Goal: Contribute content: Add original content to the website for others to see

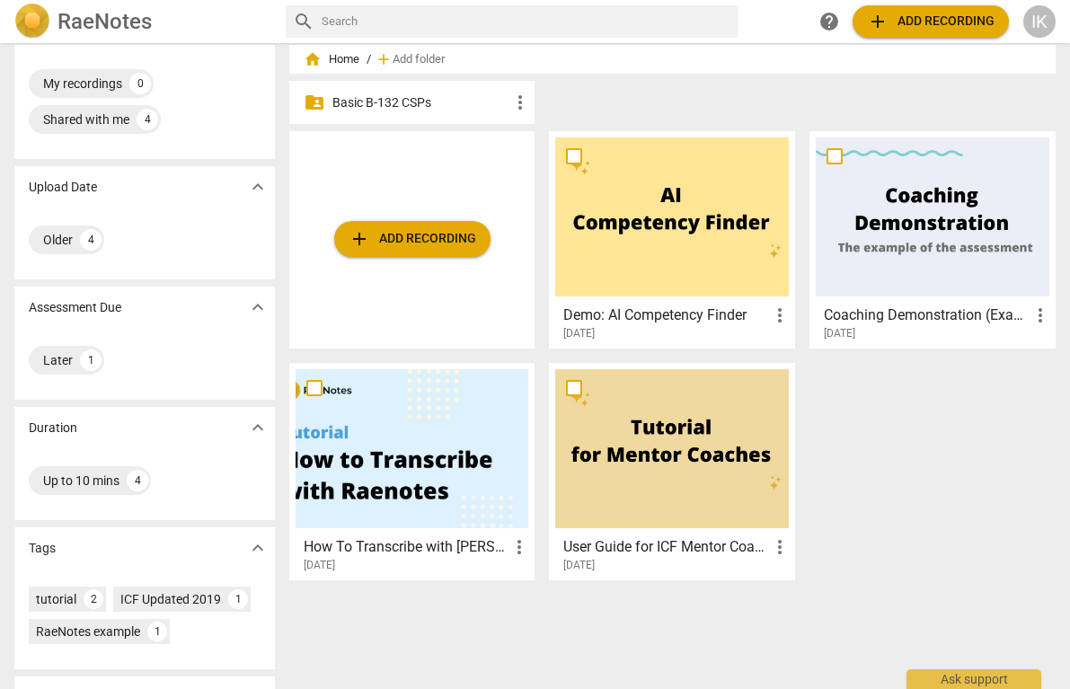
scroll to position [50, 0]
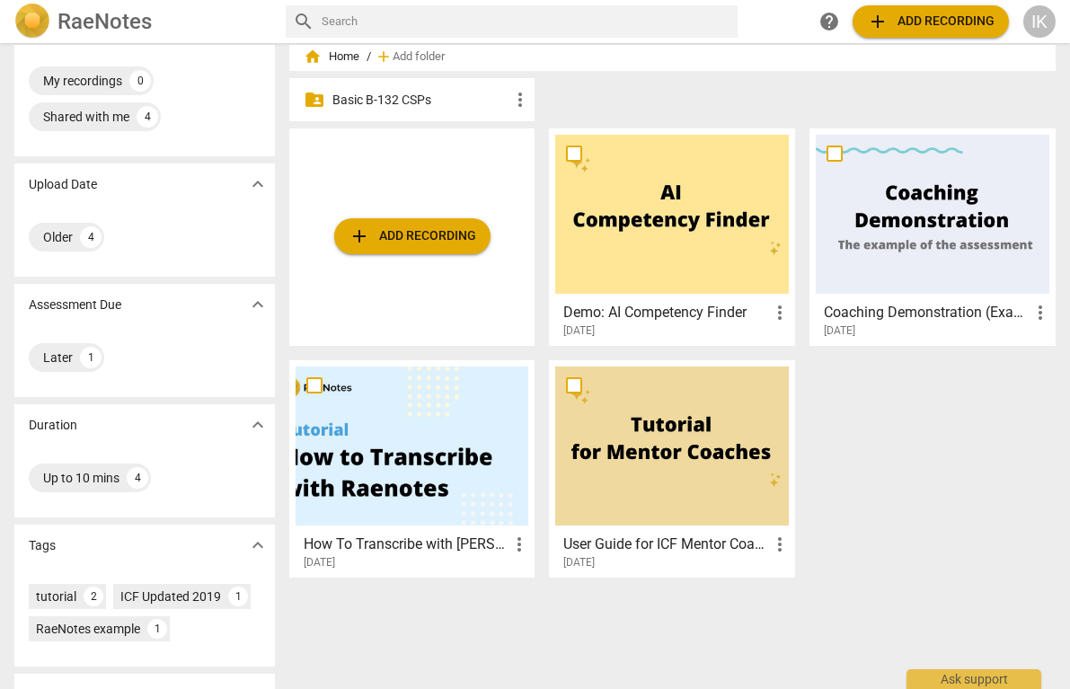
click at [402, 105] on p "Basic B-132 CSPs" at bounding box center [421, 100] width 178 height 19
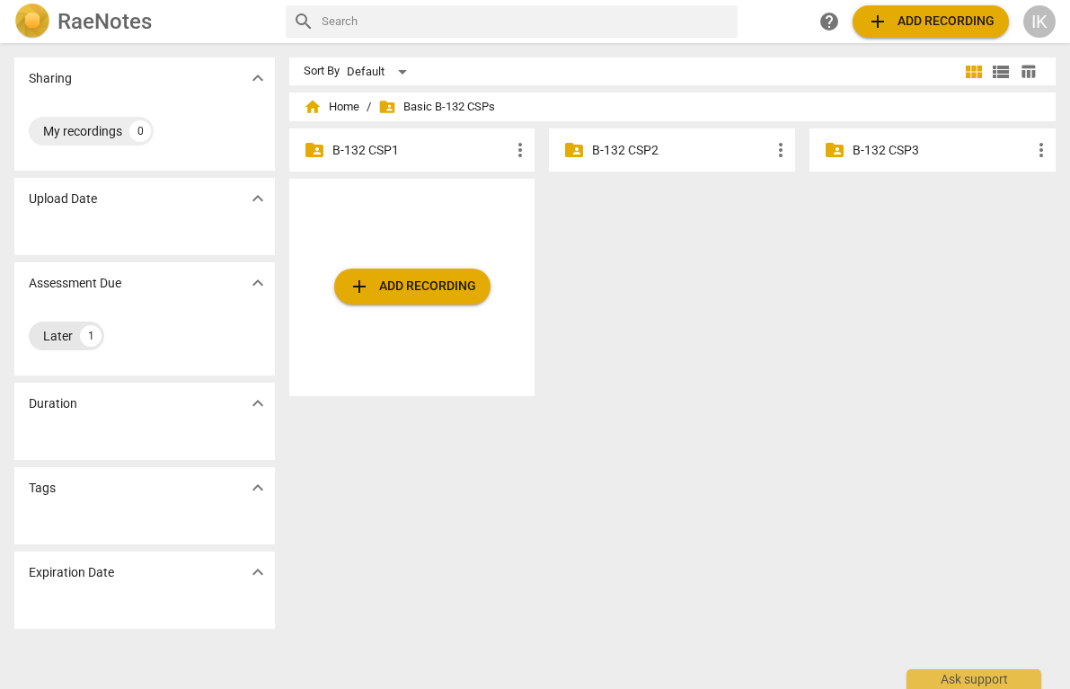
click at [79, 343] on div "Later 1" at bounding box center [66, 335] width 75 height 29
click at [119, 127] on div "My recordings" at bounding box center [82, 131] width 79 height 18
click at [467, 153] on p "B-132 CSP1" at bounding box center [421, 150] width 178 height 19
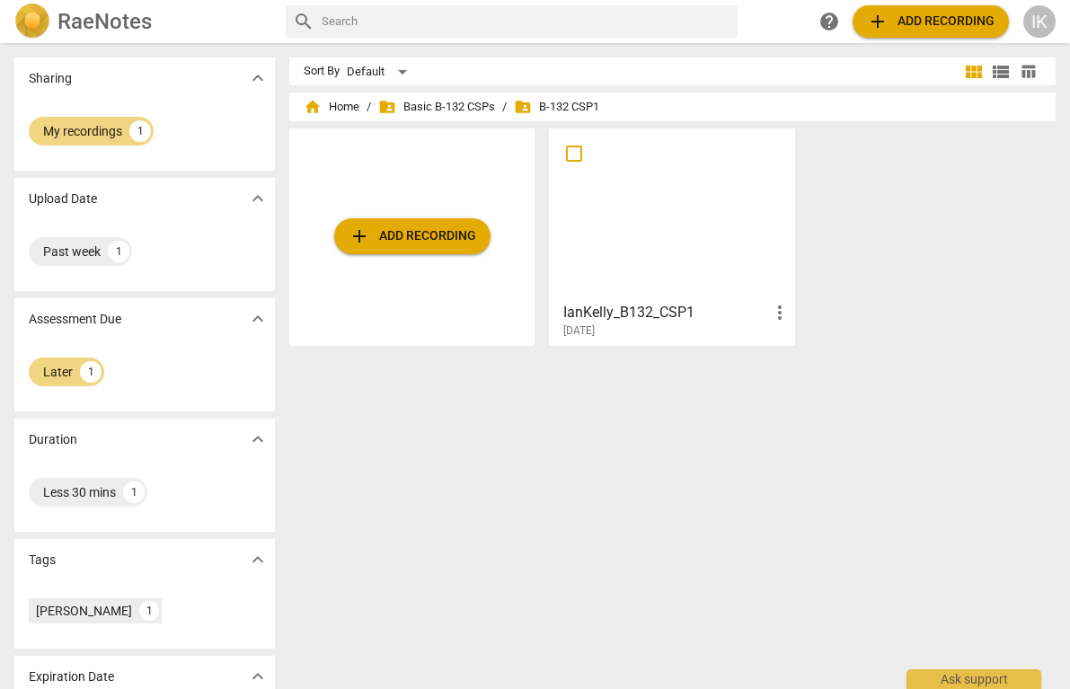
click at [714, 269] on div at bounding box center [671, 214] width 233 height 159
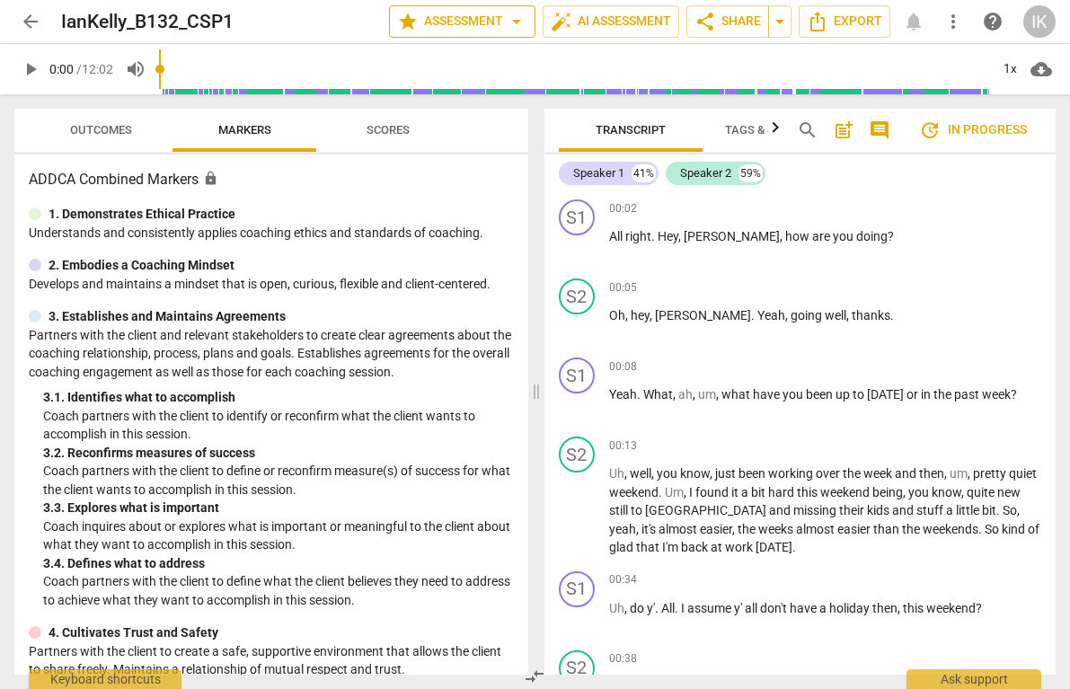
click at [506, 22] on span "arrow_drop_down" at bounding box center [517, 22] width 22 height 22
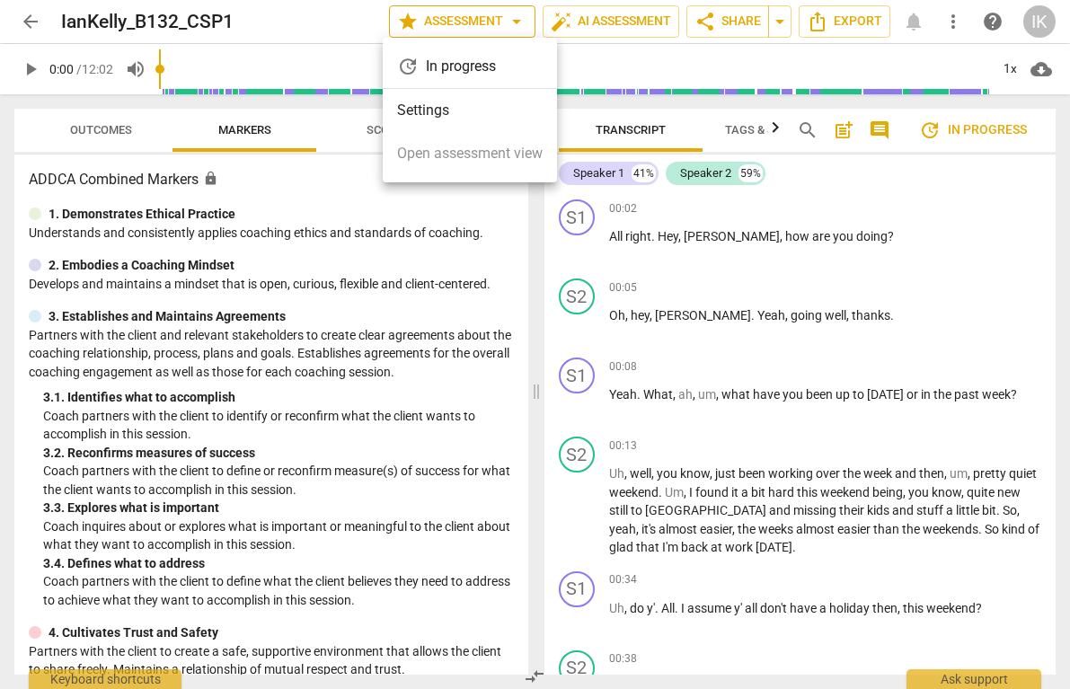
click at [503, 22] on div at bounding box center [535, 344] width 1070 height 689
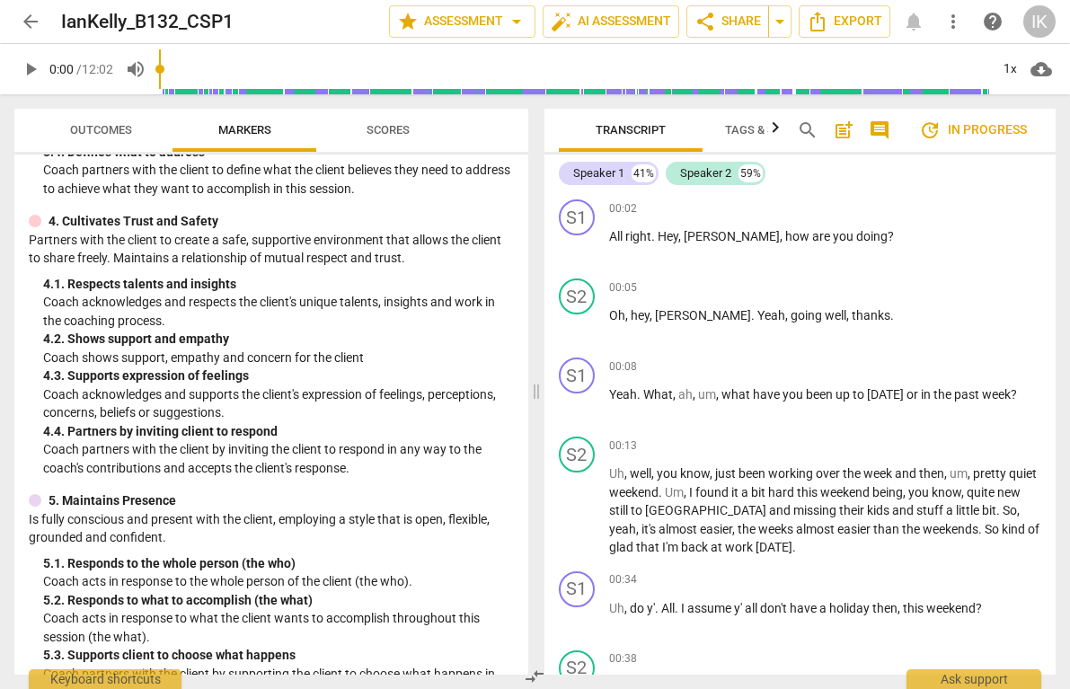
scroll to position [412, 0]
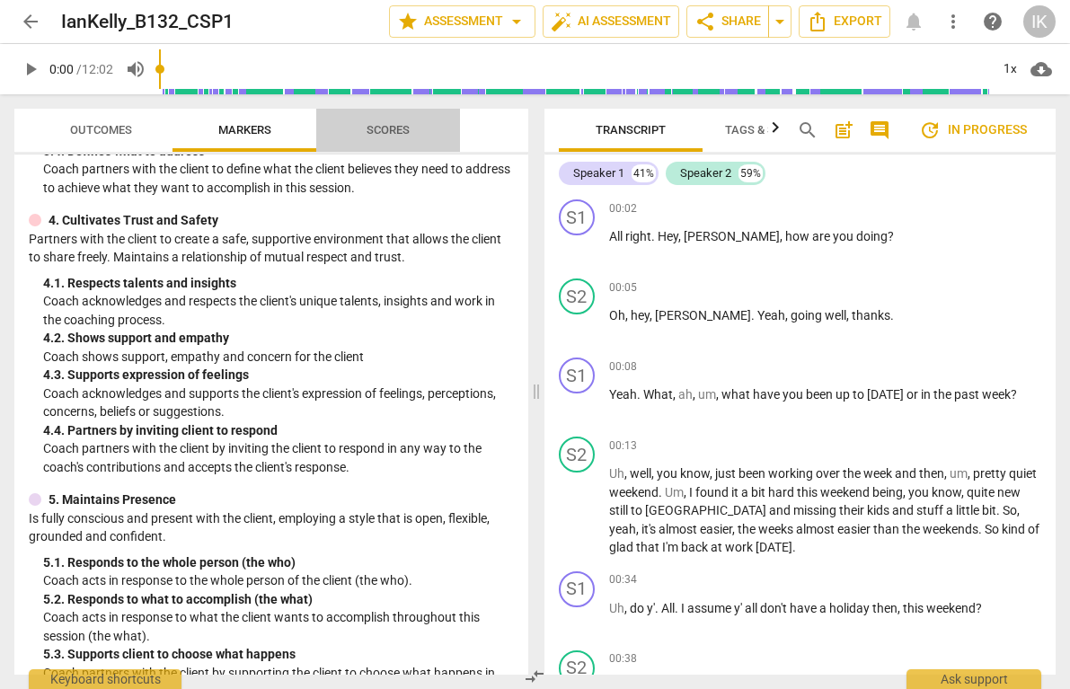
click at [388, 129] on span "Scores" at bounding box center [387, 129] width 43 height 13
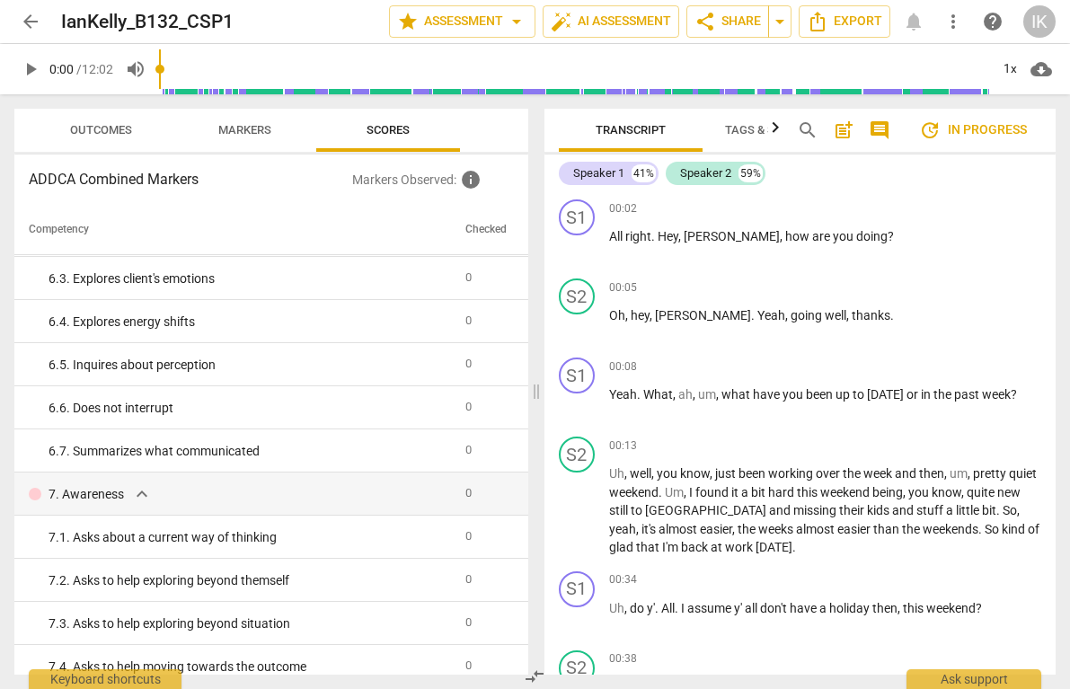
scroll to position [718, 0]
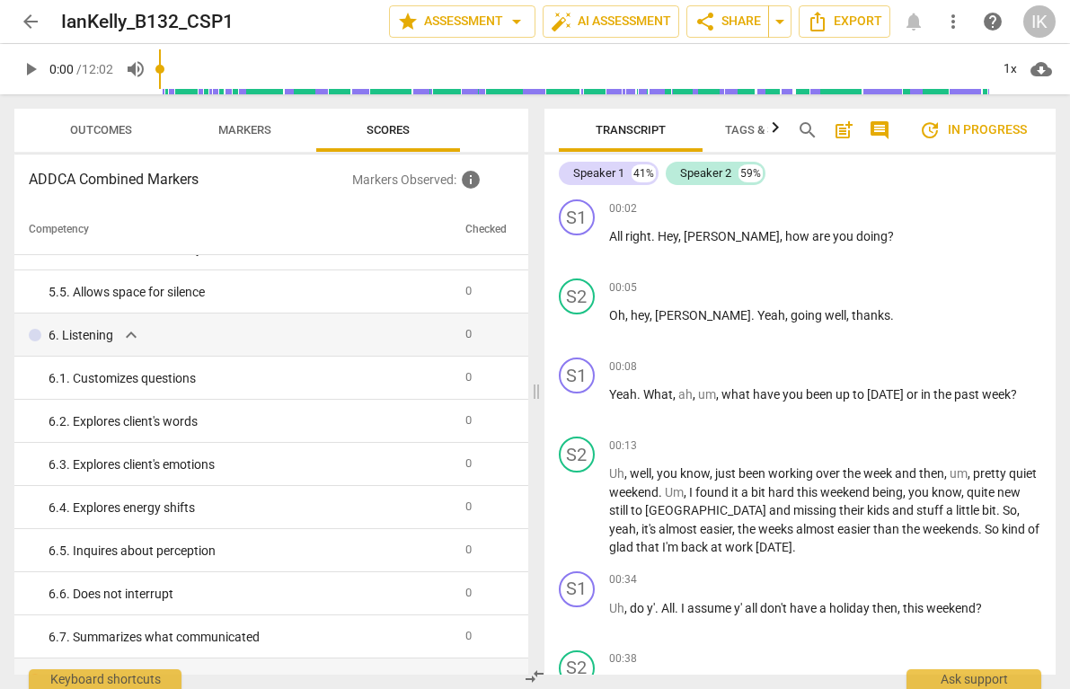
click at [243, 137] on span "Markers" at bounding box center [245, 131] width 96 height 24
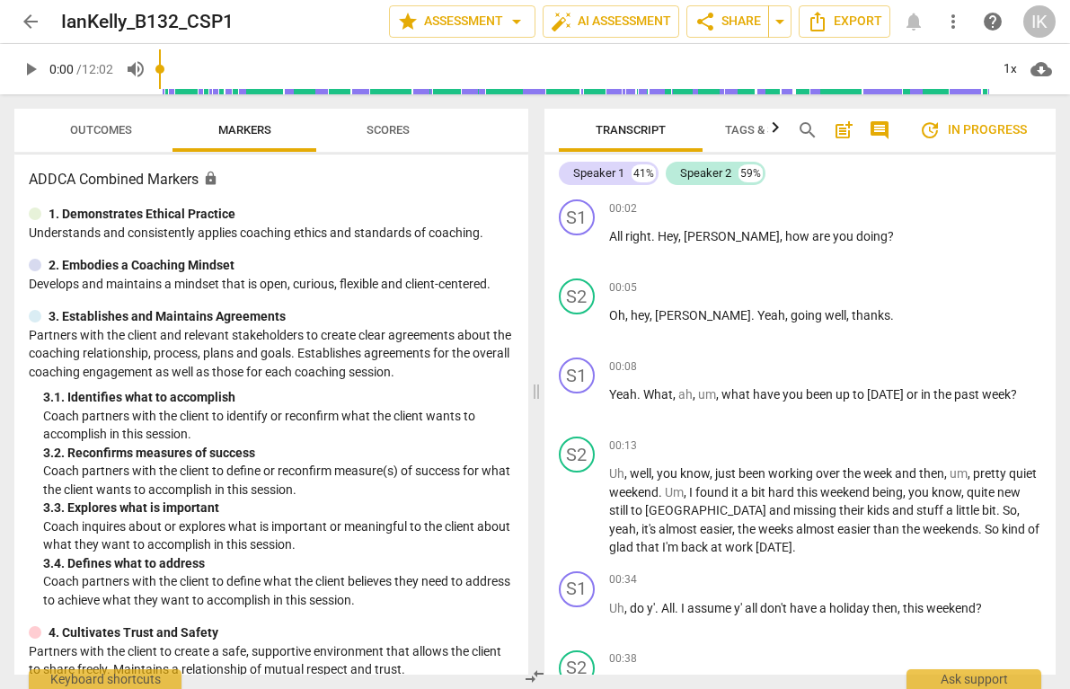
click at [99, 127] on span "Outcomes" at bounding box center [101, 129] width 62 height 13
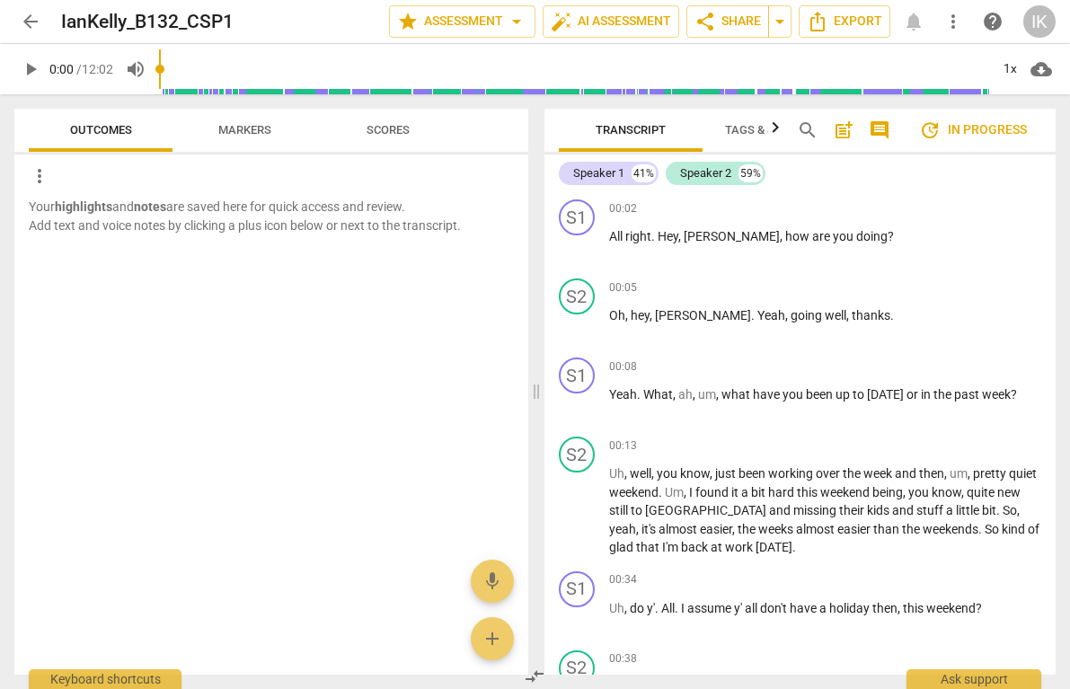
click at [741, 121] on span "Tags & Speakers" at bounding box center [774, 131] width 142 height 24
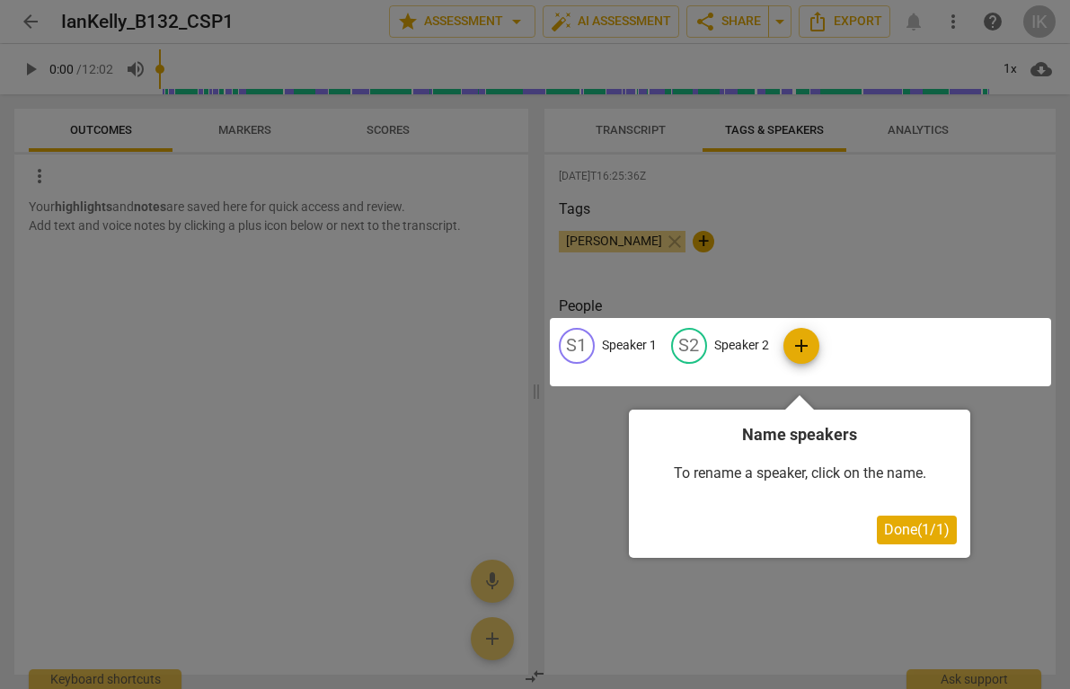
click at [894, 535] on span "Done ( 1 / 1 )" at bounding box center [917, 529] width 66 height 17
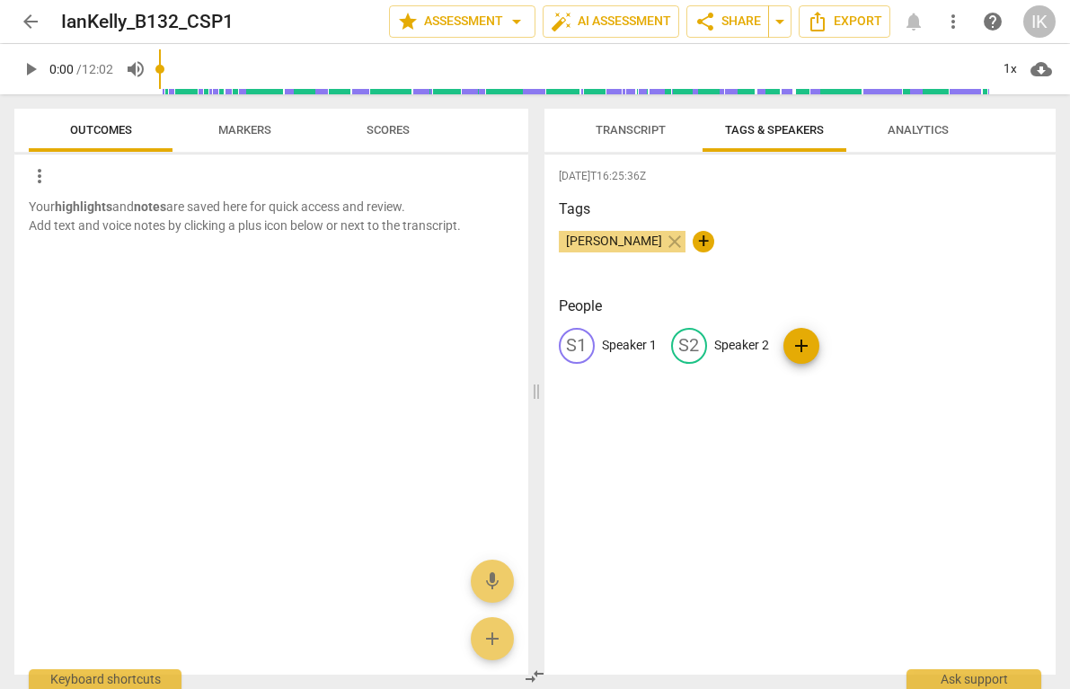
click at [914, 137] on span "Analytics" at bounding box center [918, 131] width 104 height 24
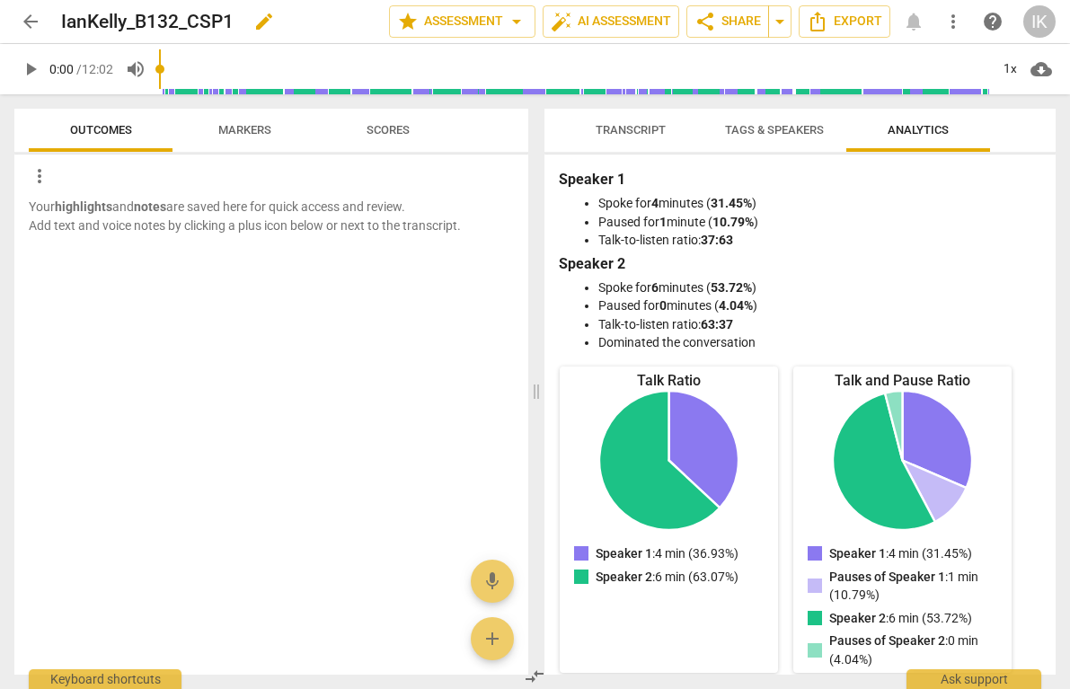
click at [174, 26] on h2 "IanKelly_B132_CSP1" at bounding box center [147, 22] width 172 height 22
click at [33, 16] on span "arrow_back" at bounding box center [31, 22] width 22 height 22
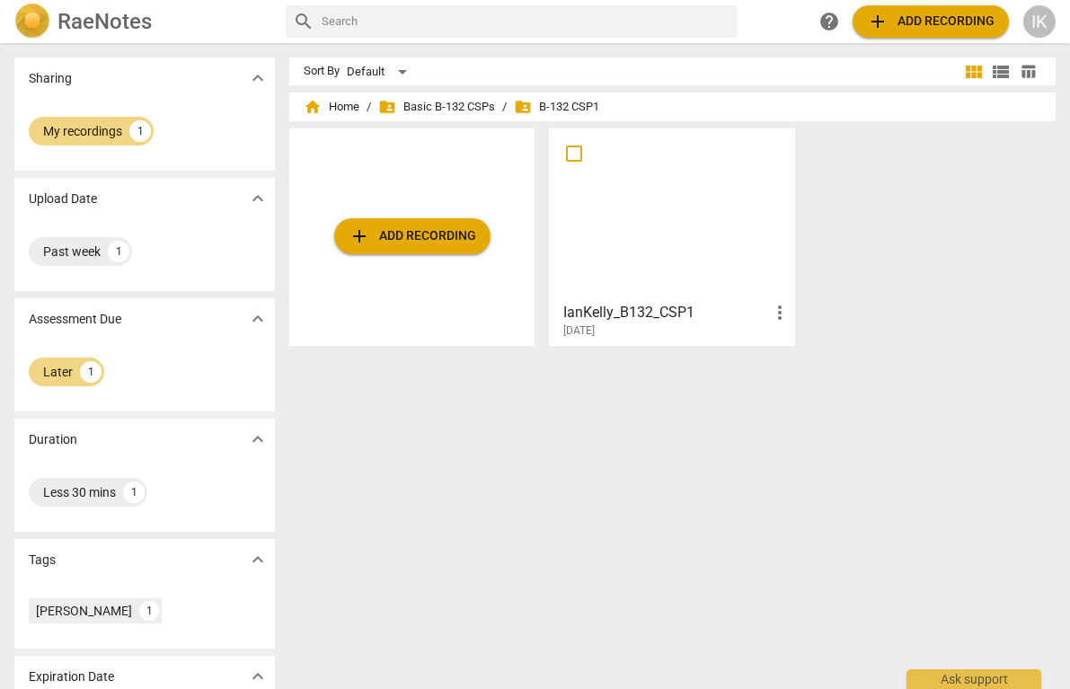
click at [423, 238] on span "add Add recording" at bounding box center [412, 236] width 128 height 22
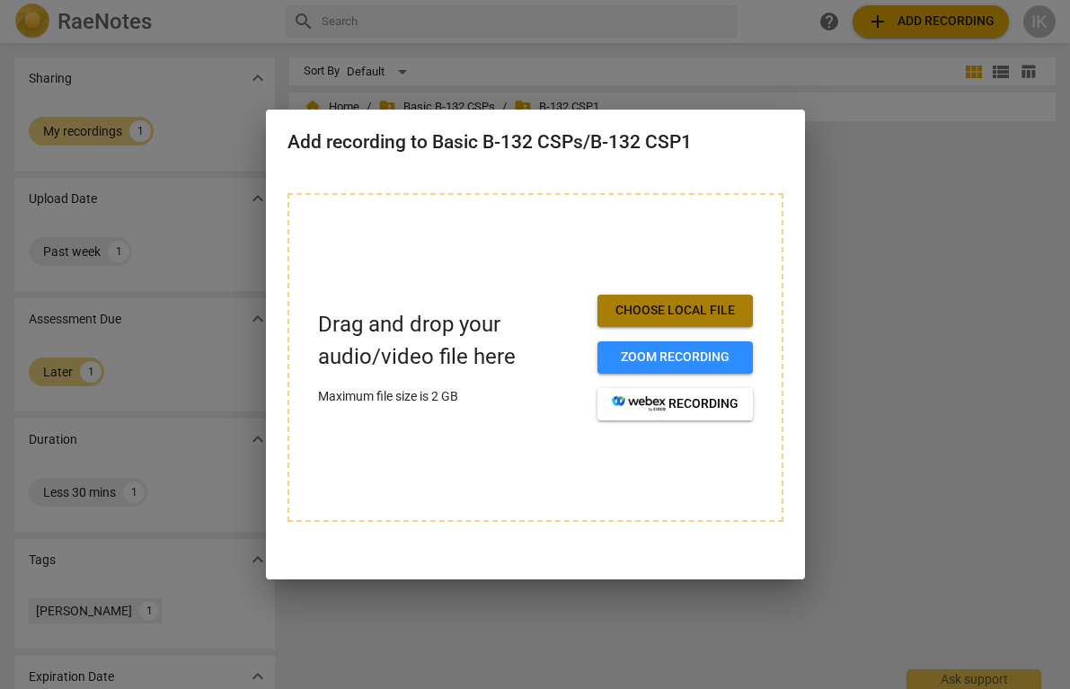
click at [638, 302] on span "Choose local file" at bounding box center [675, 311] width 127 height 18
click at [826, 174] on div at bounding box center [535, 344] width 1070 height 689
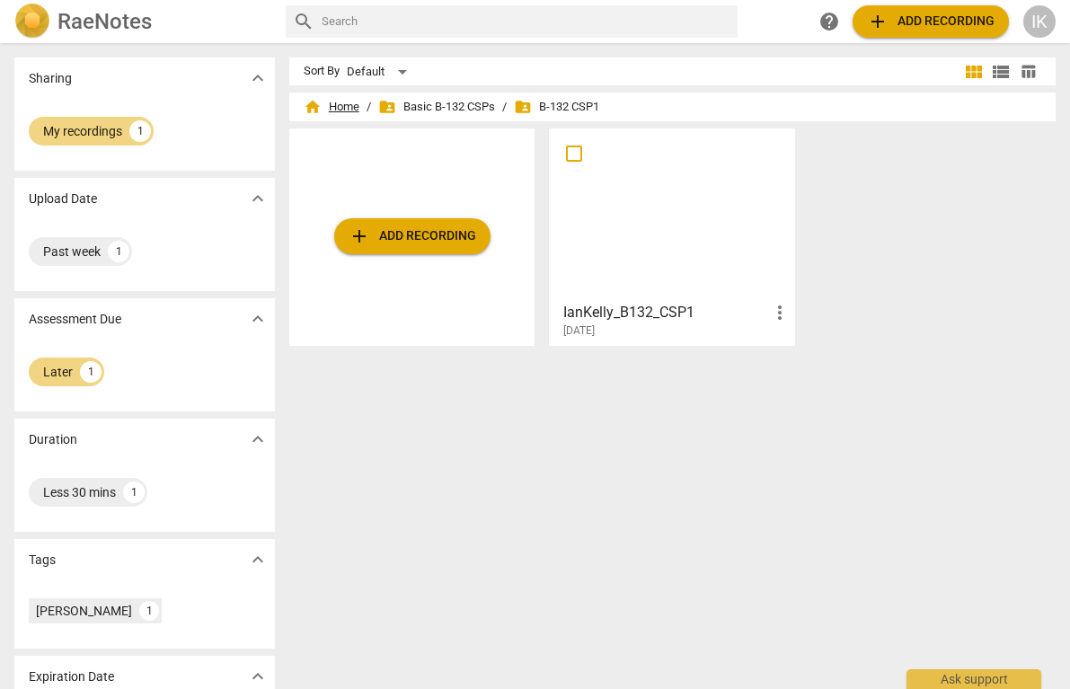
click at [342, 112] on span "home Home" at bounding box center [332, 107] width 56 height 18
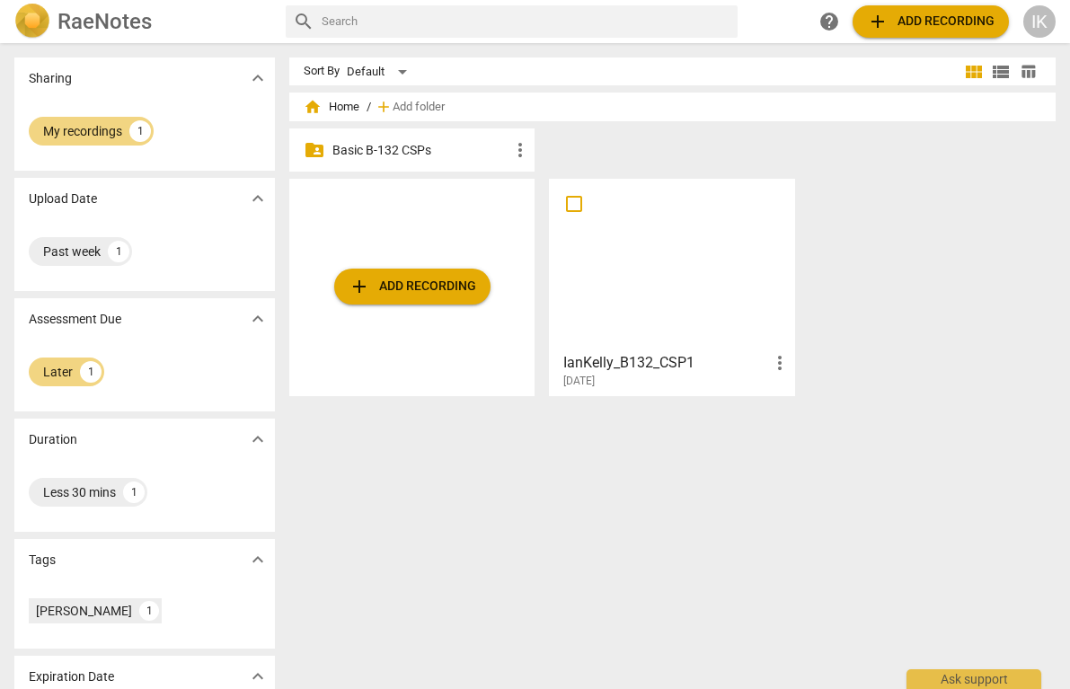
click at [396, 145] on p "Basic B-132 CSPs" at bounding box center [421, 150] width 178 height 19
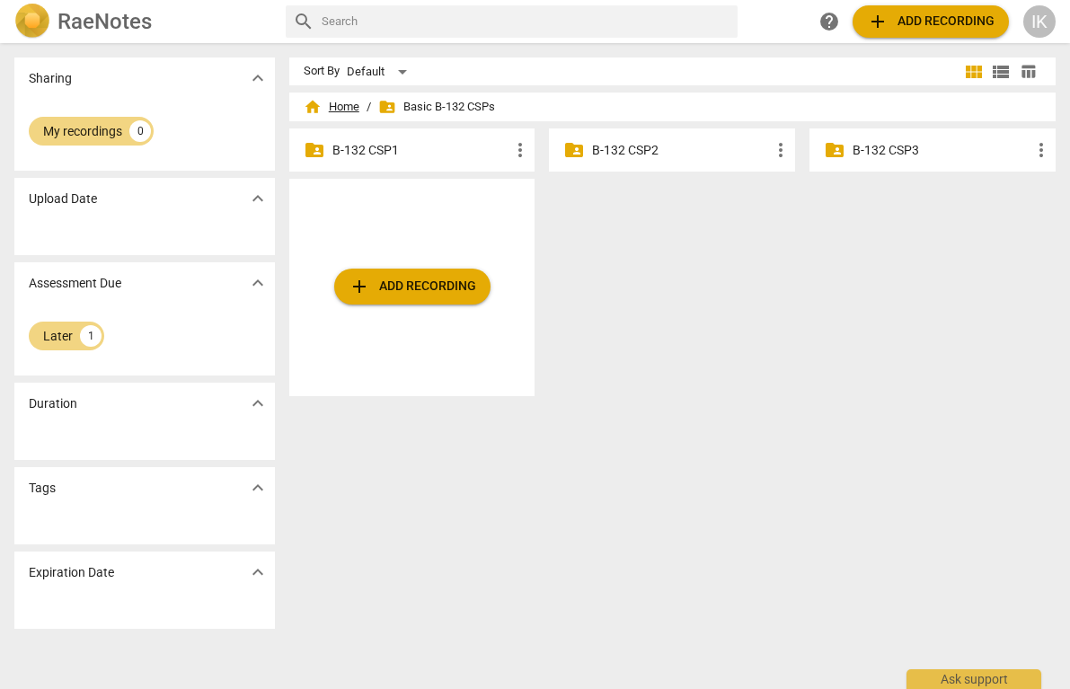
click at [341, 109] on span "home Home" at bounding box center [332, 107] width 56 height 18
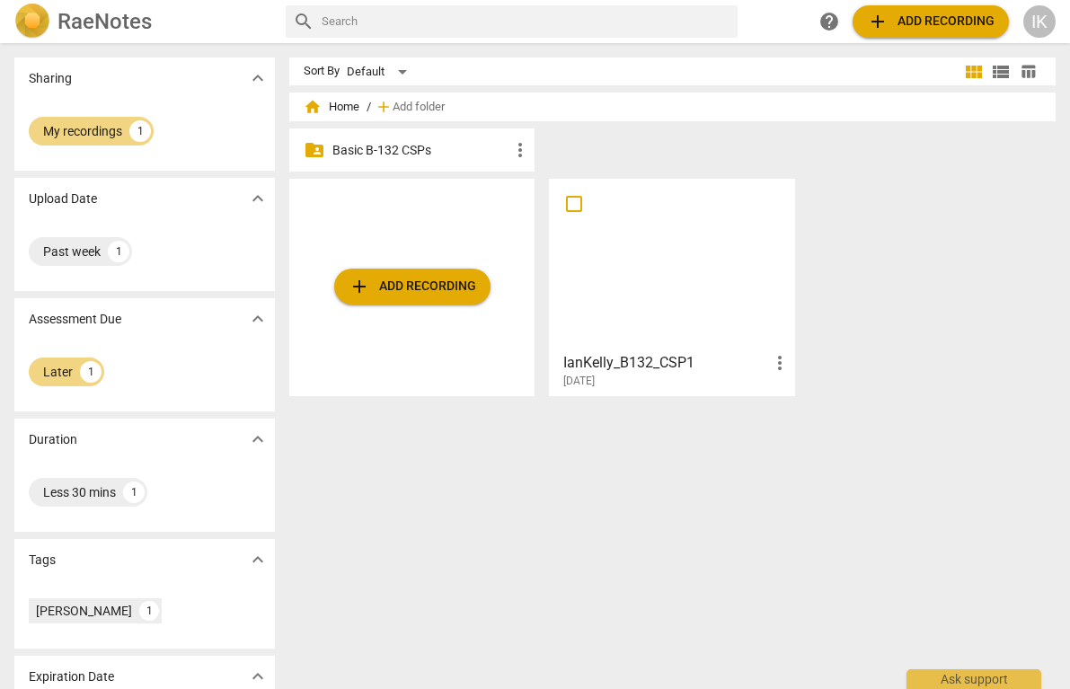
click at [458, 145] on p "Basic B-132 CSPs" at bounding box center [421, 150] width 178 height 19
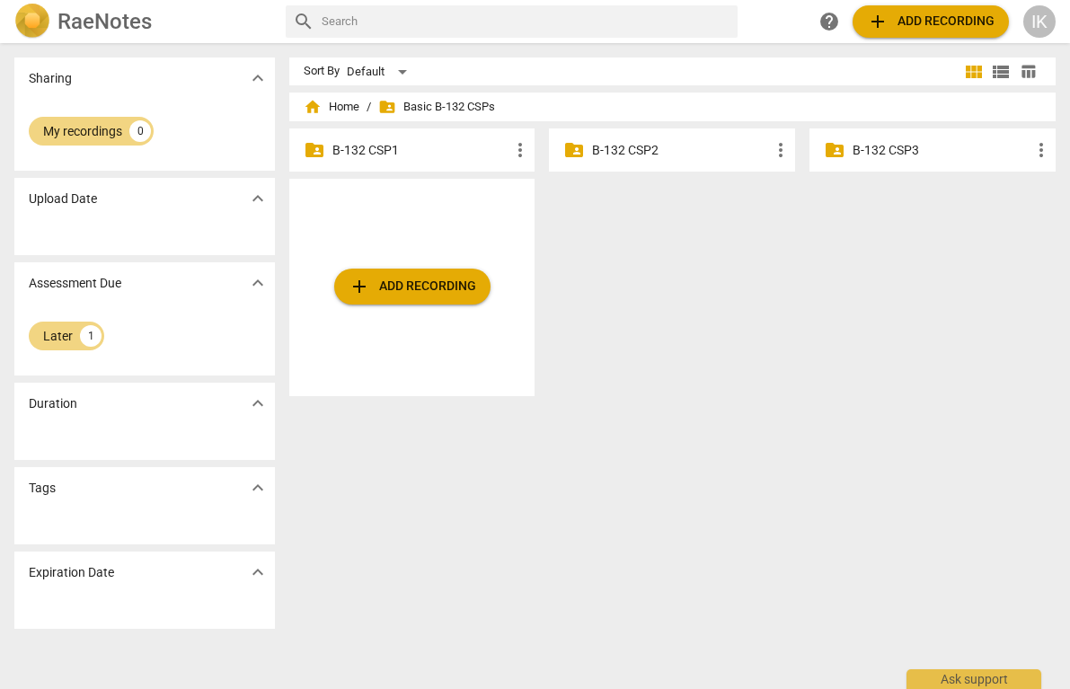
click at [458, 145] on p "B-132 CSP1" at bounding box center [421, 150] width 178 height 19
